Goal: Task Accomplishment & Management: Manage account settings

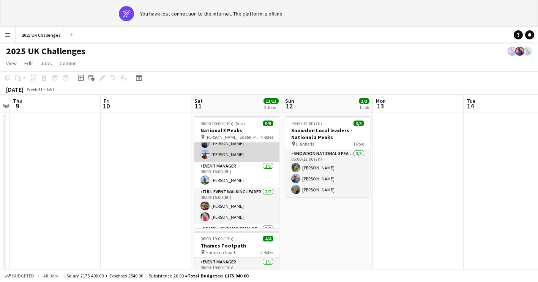
scroll to position [72, 0]
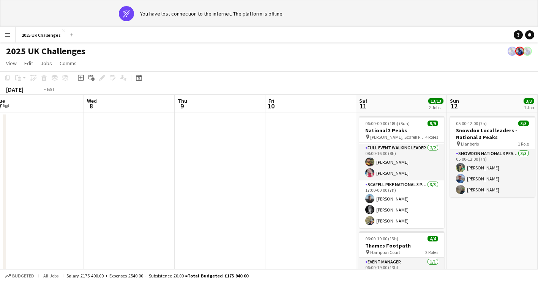
drag, startPoint x: 113, startPoint y: 204, endPoint x: 279, endPoint y: 211, distance: 165.6
click at [439, 201] on app-calendar-viewport "Sun 5 Mon 6 Tue 7 Wed 8 Thu 9 Fri 10 Sat 11 13/13 2 Jobs Sun 12 3/3 1 Job Mon 1…" at bounding box center [269, 239] width 538 height 288
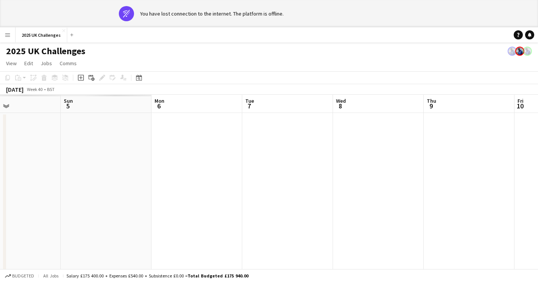
drag, startPoint x: 228, startPoint y: 214, endPoint x: 262, endPoint y: 211, distance: 34.3
click at [372, 211] on app-calendar-viewport "Thu 2 Fri 3 Sat 4 Sun 5 Mon 6 Tue 7 Wed 8 Thu 9 Fri 10 Sat 11 13/13 2 Jobs Sun …" at bounding box center [269, 239] width 538 height 288
drag, startPoint x: 233, startPoint y: 202, endPoint x: 463, endPoint y: 192, distance: 229.7
click at [464, 192] on app-calendar-viewport "Tue 30 Wed 1 Thu 2 Fri 3 Sat 4 Sun 5 Mon 6 Tue 7 Wed 8 Thu 9 Fri 10" at bounding box center [269, 239] width 538 height 288
drag, startPoint x: 209, startPoint y: 207, endPoint x: 270, endPoint y: 206, distance: 61.1
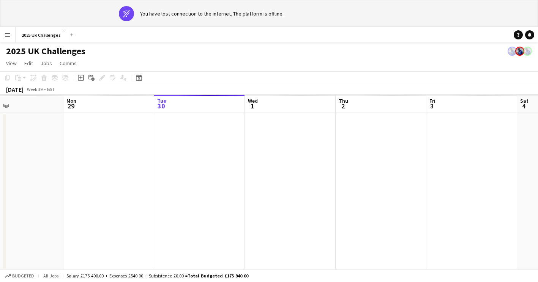
click at [271, 206] on app-calendar-viewport "Fri 26 Sat 27 Sun 28 Mon 29 Tue 30 Wed 1 Thu 2 Fri 3 Sat 4 Sun 5 Mon 6" at bounding box center [269, 239] width 538 height 288
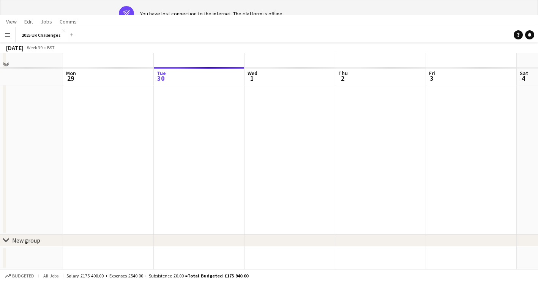
scroll to position [0, 0]
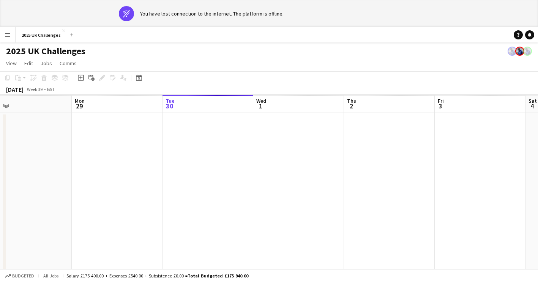
drag, startPoint x: 176, startPoint y: 190, endPoint x: 412, endPoint y: 185, distance: 236.1
click at [448, 181] on app-calendar-viewport "Fri 26 Sat 27 Sun 28 Mon 29 Tue 30 Wed 1 Thu 2 Fri 3 Sat 4 Sun 5 Mon 6" at bounding box center [269, 239] width 538 height 288
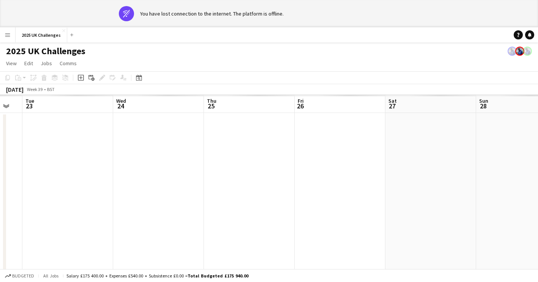
drag, startPoint x: 226, startPoint y: 192, endPoint x: 416, endPoint y: 178, distance: 191.0
click at [416, 178] on app-calendar-viewport "Sun 21 Mon 22 Tue 23 Wed 24 Thu 25 Fri 26 Sat 27 Sun 28 Mon 29 Tue 30 Wed 1" at bounding box center [269, 239] width 538 height 288
drag, startPoint x: 408, startPoint y: 170, endPoint x: 430, endPoint y: 174, distance: 22.4
click at [516, 165] on app-calendar-viewport "Wed 17 Thu 18 Fri 19 Sat 20 Sun 21 Mon 22 Tue 23 Wed 24 Thu 25 Fri 26 Sat 27" at bounding box center [269, 239] width 538 height 288
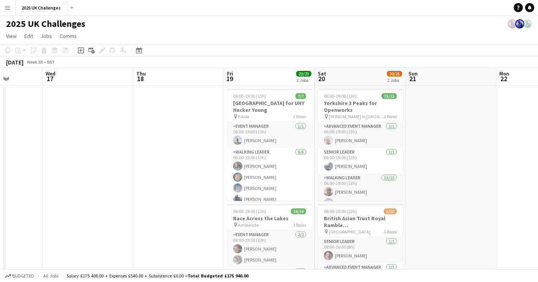
drag, startPoint x: 214, startPoint y: 191, endPoint x: 463, endPoint y: 171, distance: 250.1
click at [470, 170] on app-calendar-viewport "Sun 14 3/3 1 Job Mon 15 Tue 16 Wed 17 Thu 18 Fri 19 23/23 2 Jobs Sat 20 20/25 2…" at bounding box center [269, 275] width 538 height 414
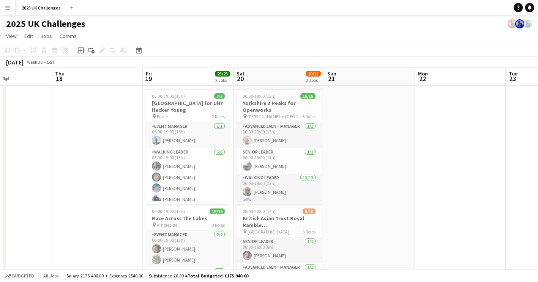
drag, startPoint x: 463, startPoint y: 171, endPoint x: 120, endPoint y: 179, distance: 343.5
click at [111, 179] on app-calendar-viewport "Mon 15 Tue 16 Wed 17 Thu 18 Fri 19 23/23 2 Jobs Sat 20 20/25 2 Jobs Sun 21 Mon …" at bounding box center [269, 275] width 538 height 414
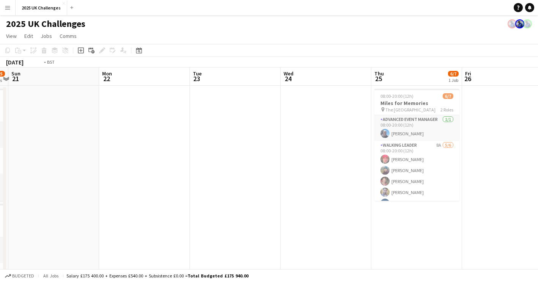
drag, startPoint x: 237, startPoint y: 185, endPoint x: 2, endPoint y: 183, distance: 234.9
click at [0, 184] on html "Menu Boards Boards Boards All jobs Status Workforce Workforce My Workforce Recr…" at bounding box center [269, 247] width 538 height 495
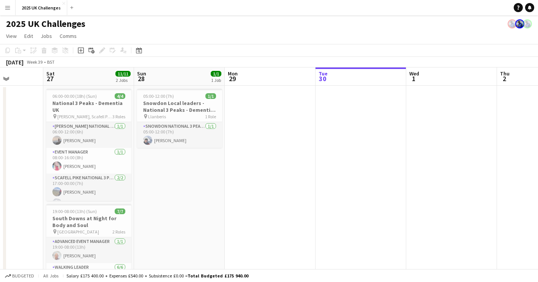
drag, startPoint x: 141, startPoint y: 187, endPoint x: 93, endPoint y: 187, distance: 47.8
click at [92, 187] on app-calendar-viewport "Wed 24 Thu 25 6/7 1 Job Fri 26 Sat 27 11/11 2 Jobs Sun 28 1/1 1 Job Mon 29 Tue …" at bounding box center [269, 275] width 538 height 414
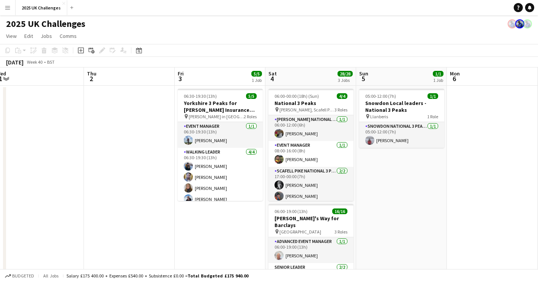
drag, startPoint x: 131, startPoint y: 182, endPoint x: 68, endPoint y: 170, distance: 64.1
click at [3, 171] on div "chevron-right New group Sun 28 1/1 1 Job Mon 29 Tue 30 Wed 1 Thu 2 Fri 3 5/5 1 …" at bounding box center [269, 275] width 538 height 414
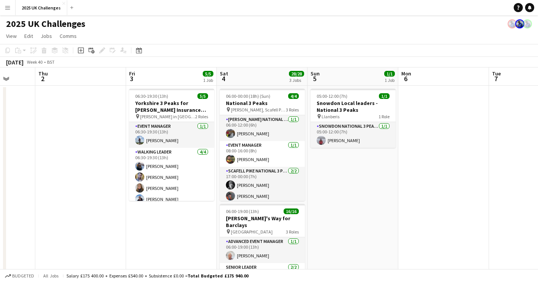
scroll to position [0, 246]
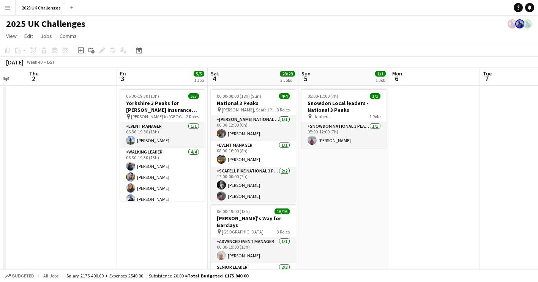
drag, startPoint x: 395, startPoint y: 180, endPoint x: 342, endPoint y: 191, distance: 54.0
click at [342, 191] on app-calendar-viewport "Mon 29 Tue 30 Wed 1 Thu 2 Fri 3 5/5 1 Job Sat 4 28/28 3 Jobs Sun 5 1/1 1 Job Mo…" at bounding box center [269, 275] width 538 height 414
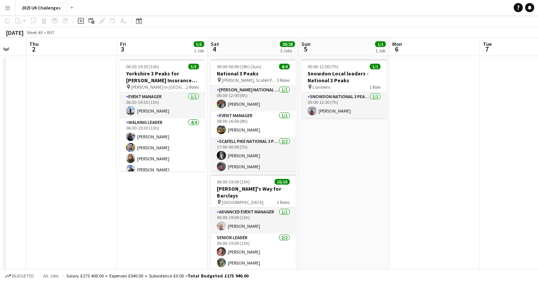
scroll to position [0, 0]
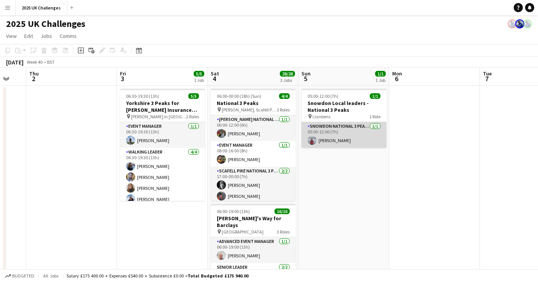
click at [330, 141] on app-card-role "Snowdon National 3 Peaks Walking Leader [DATE] 05:00-12:00 (7h) [PERSON_NAME]" at bounding box center [343, 135] width 85 height 26
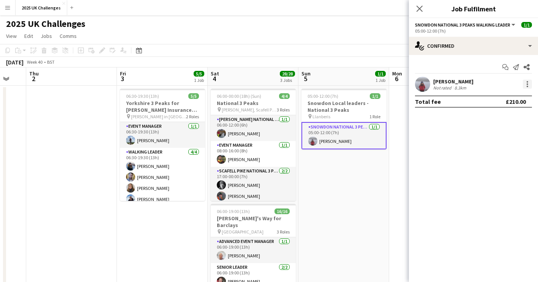
click at [527, 83] on div at bounding box center [526, 84] width 9 height 9
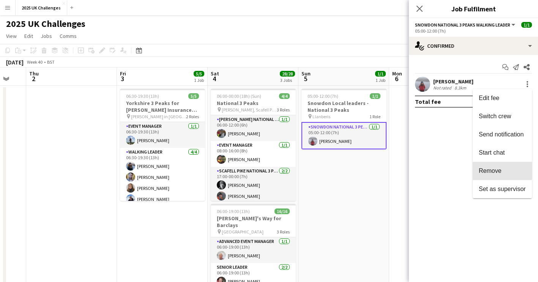
click at [485, 169] on span "Remove" at bounding box center [489, 171] width 23 height 6
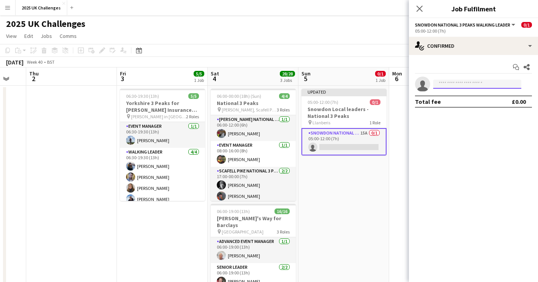
click at [442, 84] on input at bounding box center [477, 84] width 88 height 9
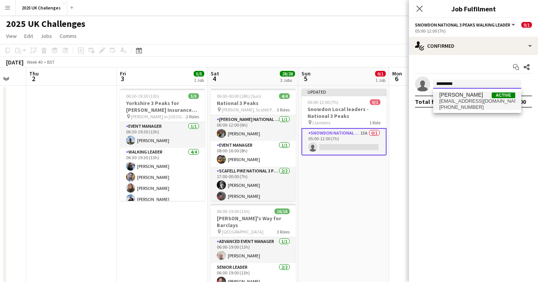
type input "*********"
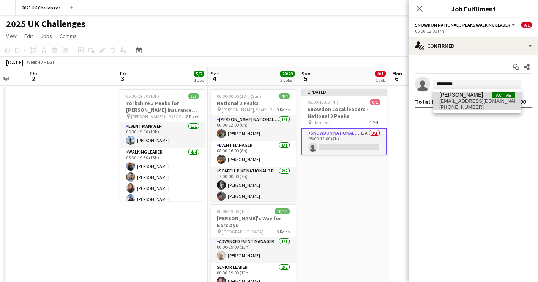
click at [472, 104] on span "[EMAIL_ADDRESS][DOMAIN_NAME]" at bounding box center [477, 101] width 76 height 6
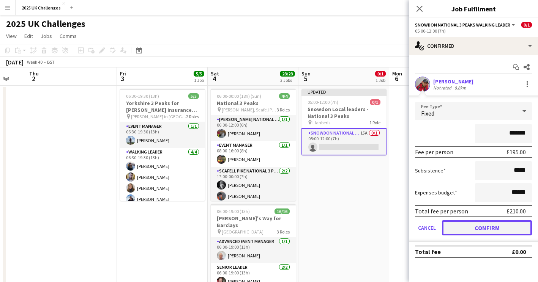
click at [472, 230] on button "Confirm" at bounding box center [487, 227] width 90 height 15
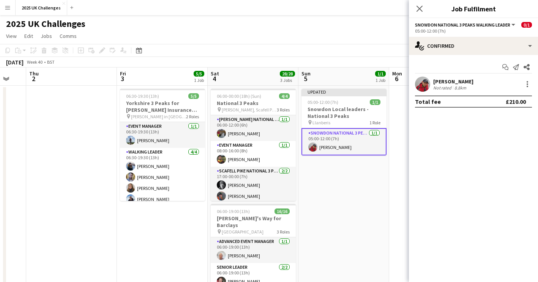
drag, startPoint x: 360, startPoint y: 192, endPoint x: 359, endPoint y: 189, distance: 3.9
click at [359, 192] on app-date-cell "Updated 05:00-12:00 (7h) 1/1 Snowdon Local leaders - National 3 Peaks pin Llanb…" at bounding box center [343, 266] width 91 height 361
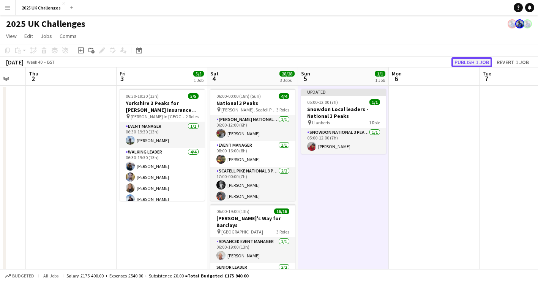
click at [459, 63] on button "Publish 1 job" at bounding box center [471, 62] width 41 height 10
